Goal: Transaction & Acquisition: Purchase product/service

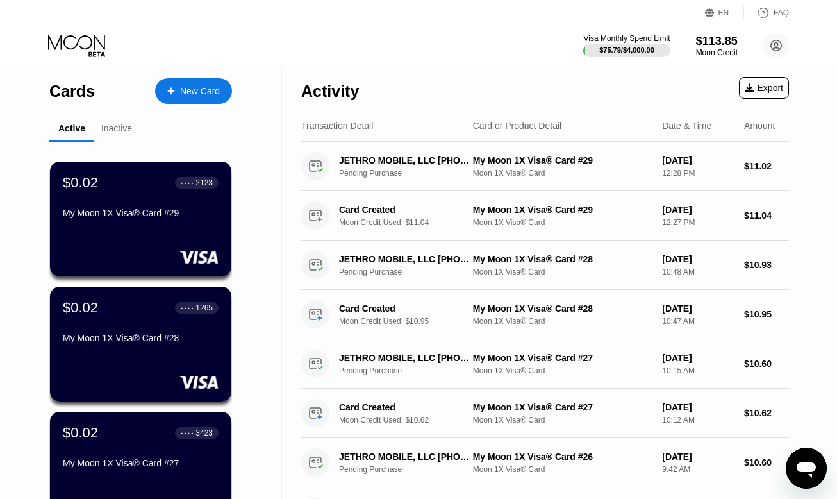
click at [184, 96] on div "New Card" at bounding box center [200, 91] width 40 height 11
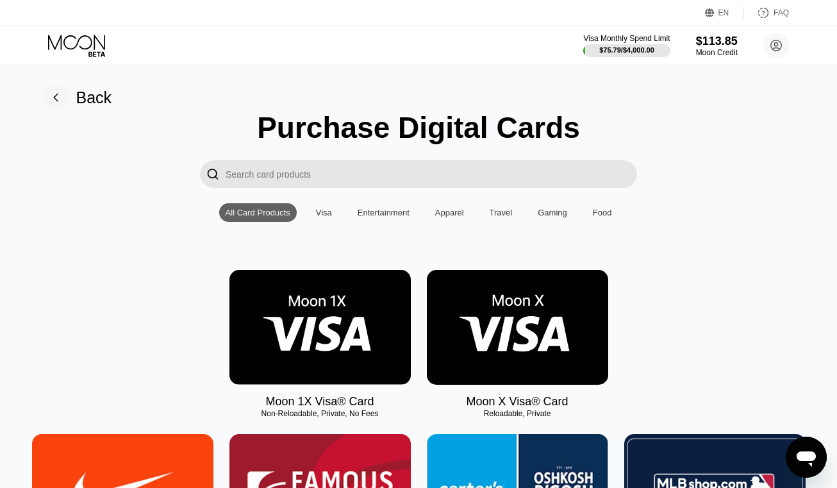
click at [322, 315] on img at bounding box center [319, 327] width 181 height 115
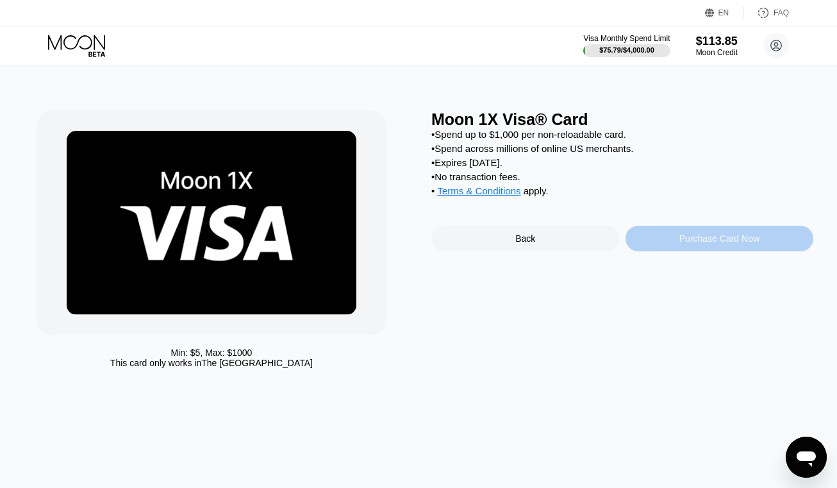
click at [691, 244] on div "Purchase Card Now" at bounding box center [719, 238] width 80 height 10
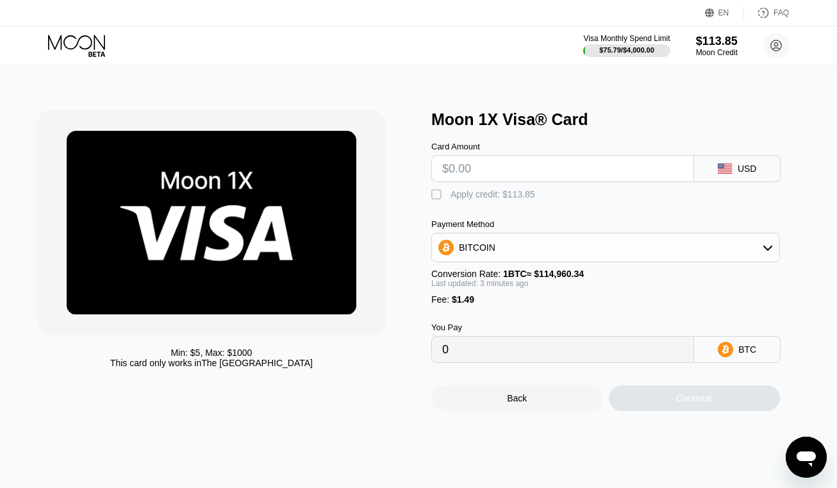
click at [497, 176] on input "text" at bounding box center [562, 169] width 241 height 26
type input "$10"
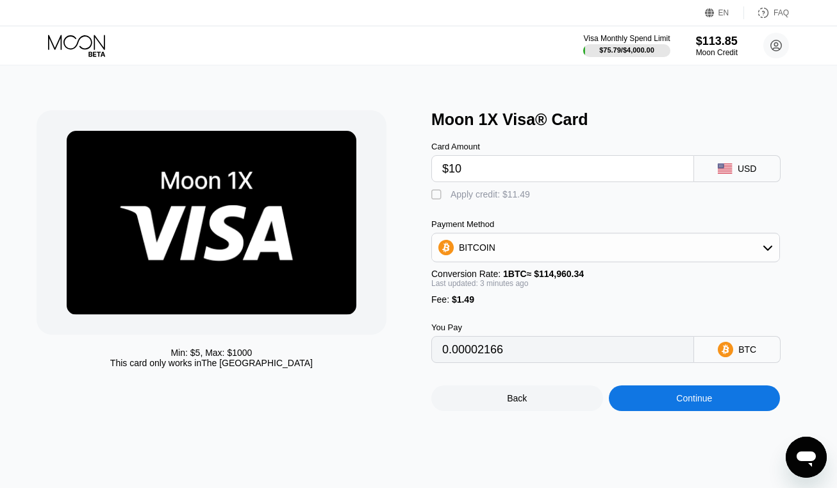
type input "0.00009993"
type input "$10.9"
type input "0.00010776"
type input "$10.95"
type input "0.00010819"
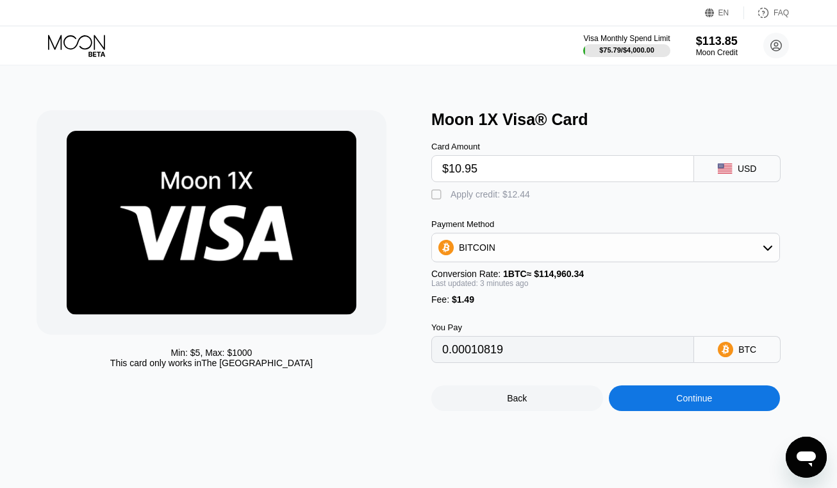
type input "$10.95"
click at [453, 199] on div "Apply credit: $12.44" at bounding box center [490, 194] width 79 height 10
type input "0"
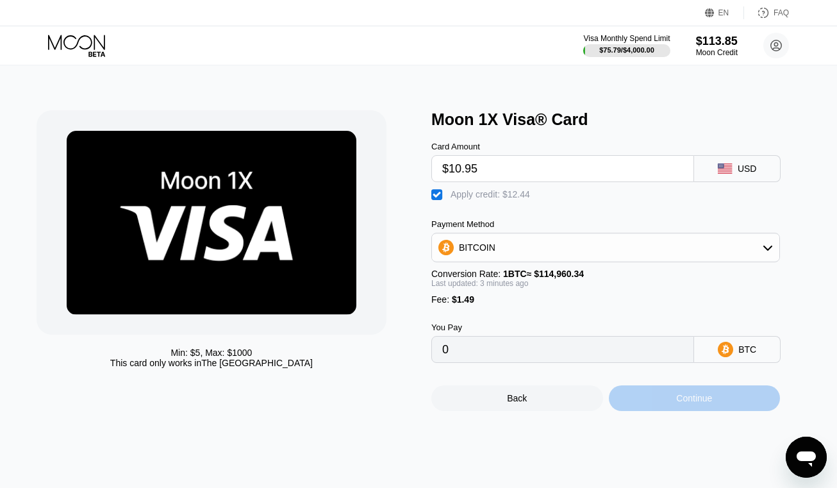
click at [693, 403] on div "Continue" at bounding box center [694, 398] width 36 height 10
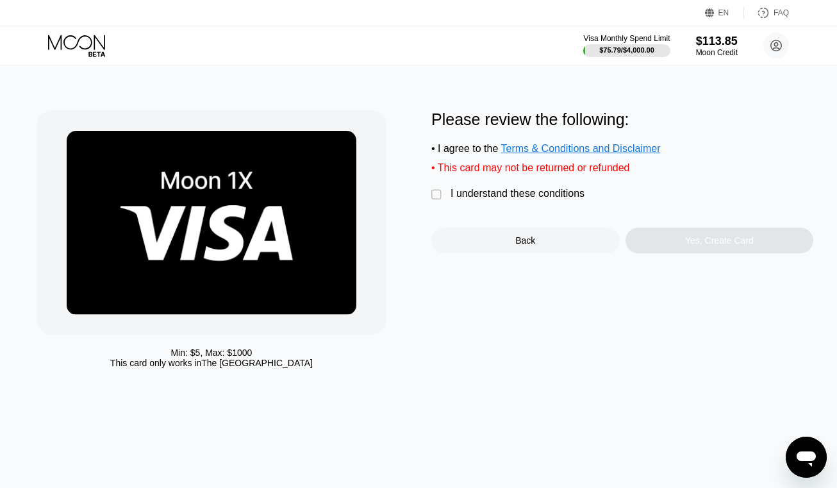
click at [491, 199] on div "I understand these conditions" at bounding box center [518, 194] width 134 height 12
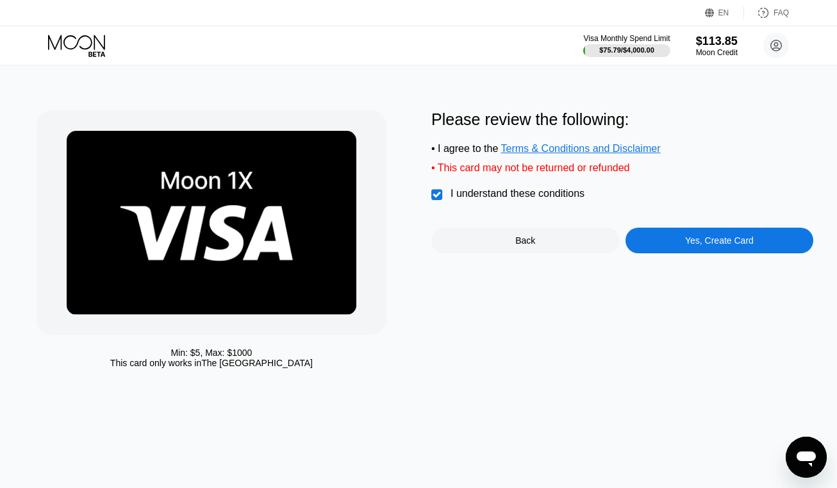
click at [702, 245] on div "Yes, Create Card" at bounding box center [719, 240] width 69 height 10
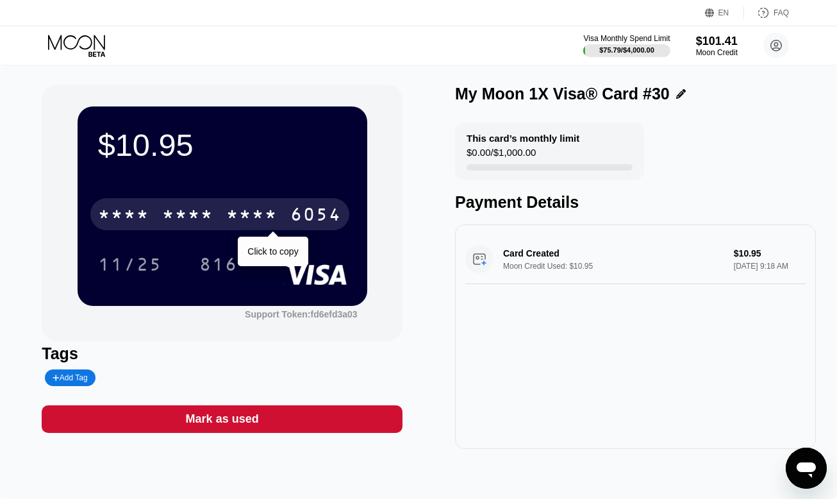
click at [229, 230] on div "* * * * * * * * * * * * 6054" at bounding box center [219, 214] width 259 height 32
drag, startPoint x: 223, startPoint y: 222, endPoint x: 760, endPoint y: 172, distance: 539.4
click at [224, 222] on div "[CREDIT_CARD_NUMBER]" at bounding box center [219, 214] width 259 height 32
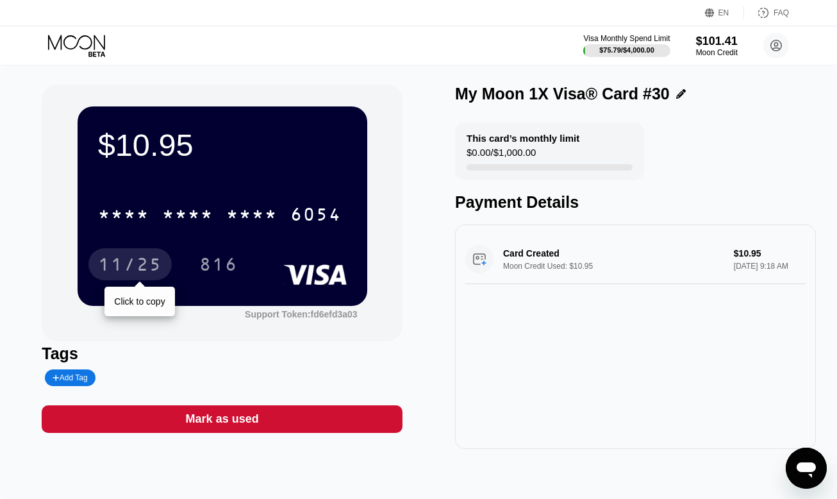
drag, startPoint x: 144, startPoint y: 254, endPoint x: 151, endPoint y: 254, distance: 7.0
click at [144, 254] on div "11/25" at bounding box center [129, 264] width 83 height 32
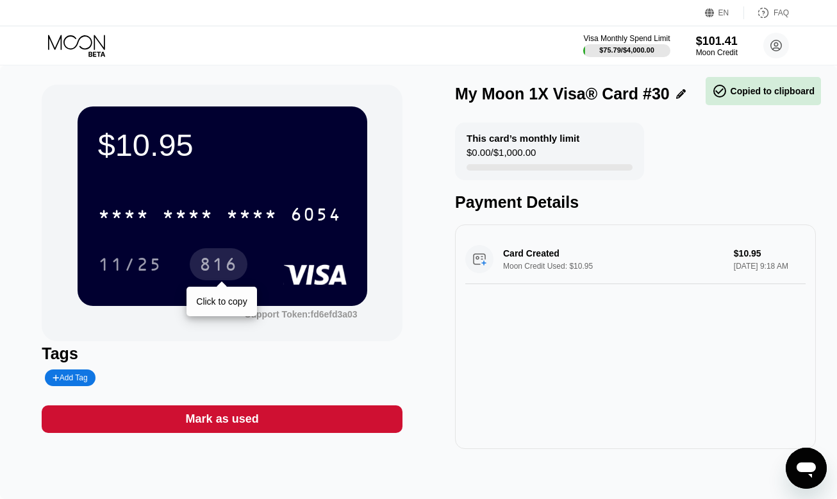
click at [233, 267] on div "816" at bounding box center [218, 266] width 38 height 21
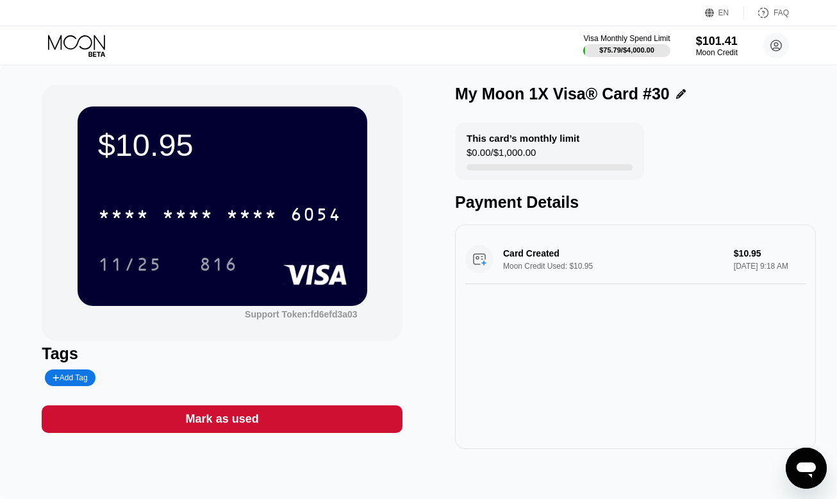
click at [63, 41] on icon at bounding box center [78, 46] width 60 height 22
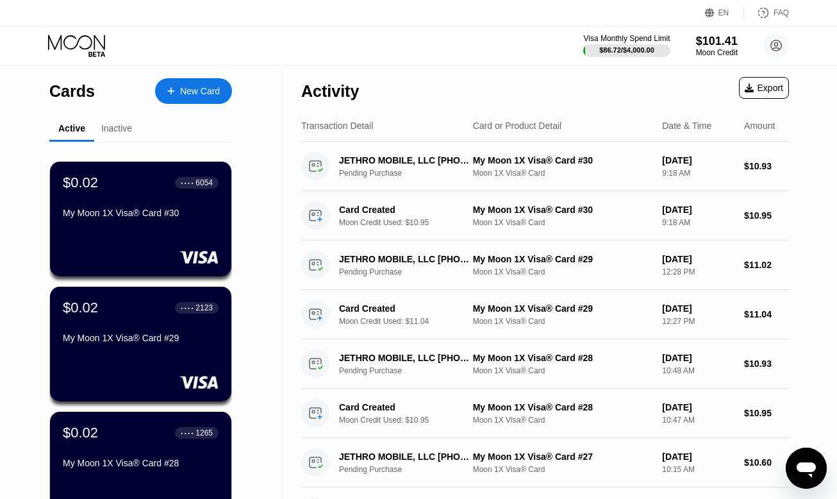
click at [74, 50] on icon at bounding box center [78, 46] width 60 height 22
click at [83, 46] on icon at bounding box center [78, 46] width 60 height 22
click at [192, 90] on div "New Card" at bounding box center [200, 91] width 40 height 11
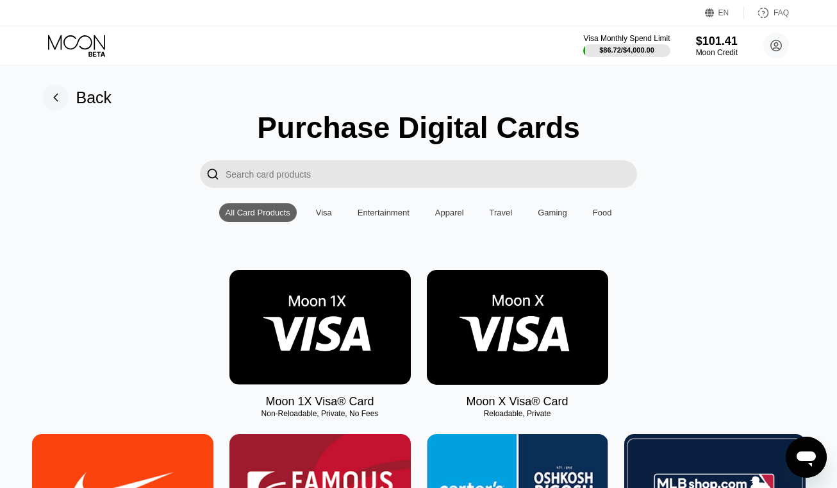
click at [501, 340] on img at bounding box center [517, 327] width 181 height 115
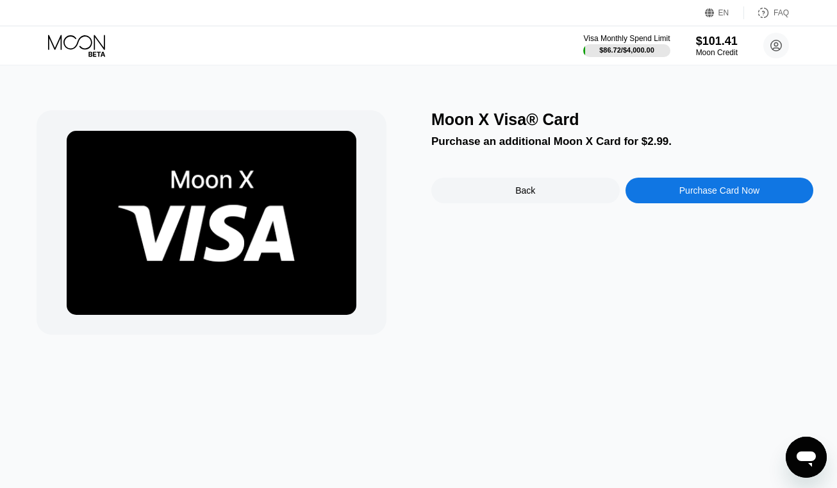
click at [712, 190] on div "Purchase Card Now" at bounding box center [719, 190] width 80 height 10
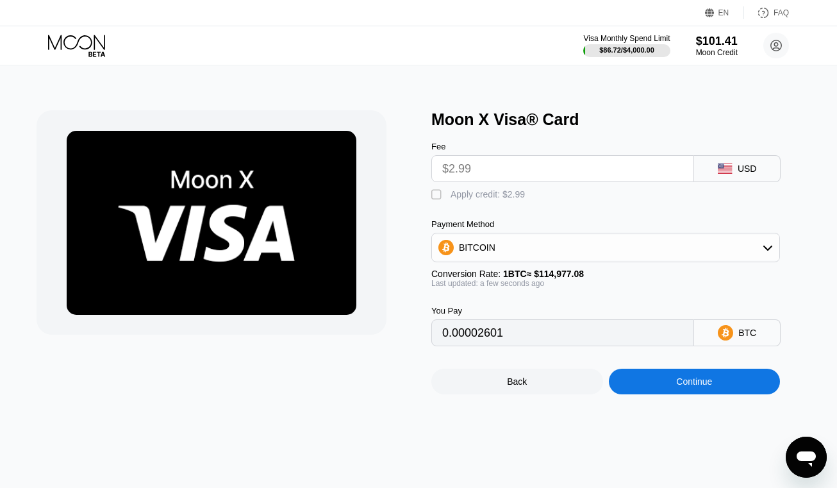
click at [486, 176] on input "$2.99" at bounding box center [562, 169] width 241 height 26
click at [486, 195] on div "Apply credit: $2.99" at bounding box center [488, 194] width 74 height 10
type input "0"
click at [669, 388] on div "Continue" at bounding box center [695, 381] width 172 height 26
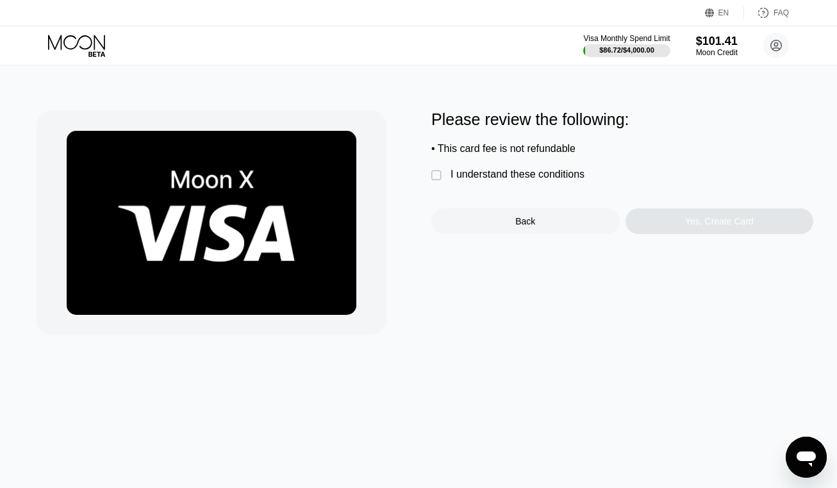
click at [486, 178] on div "I understand these conditions" at bounding box center [518, 175] width 134 height 12
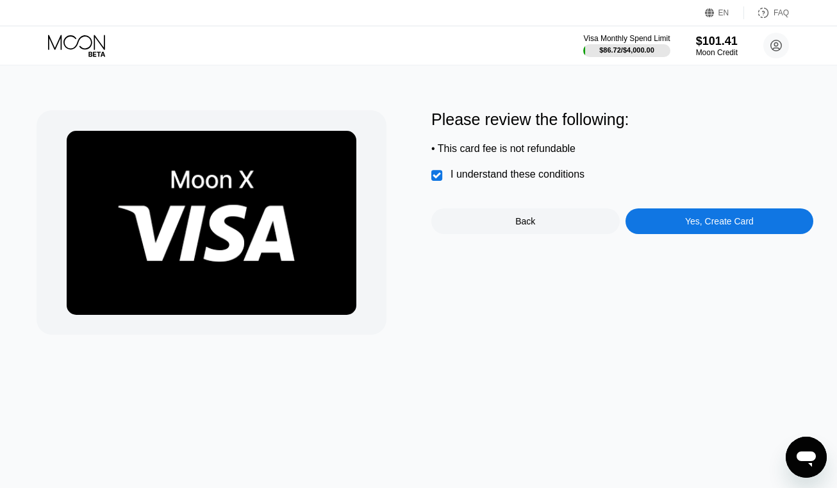
click at [690, 222] on div "Yes, Create Card" at bounding box center [719, 221] width 69 height 10
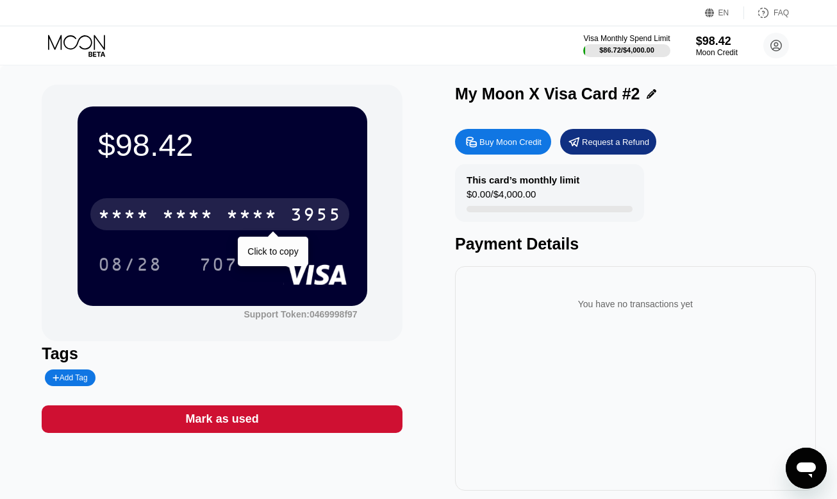
click at [246, 207] on div "* * * * * * * * * * * * 3955" at bounding box center [219, 214] width 259 height 32
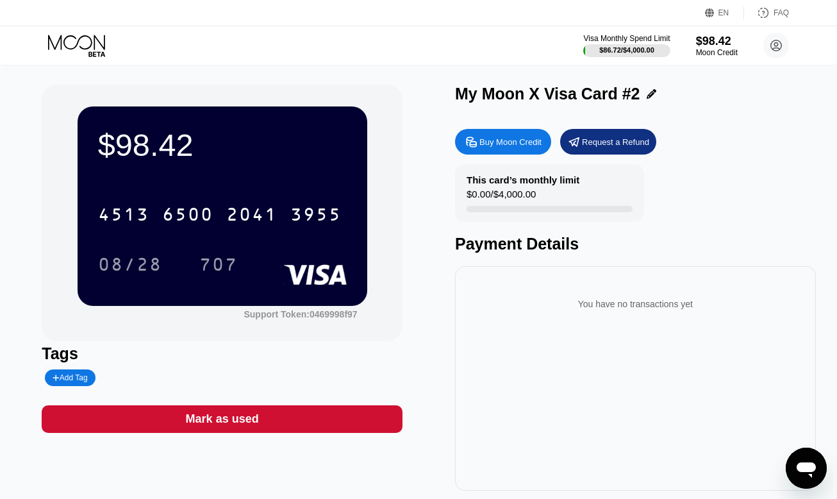
click at [72, 33] on div "Visa Monthly Spend Limit $86.72 / $4,000.00 $98.42 Moon Credit hueplet2310@hotm…" at bounding box center [418, 45] width 837 height 38
click at [73, 42] on icon at bounding box center [78, 46] width 60 height 22
